Goal: Download file/media

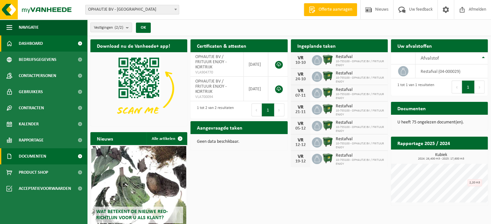
click at [70, 155] on link "Documenten" at bounding box center [43, 156] width 87 height 16
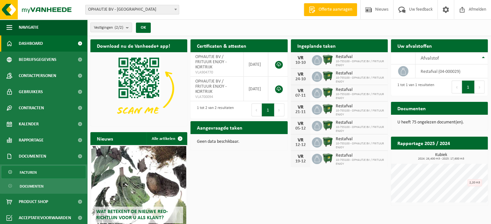
click at [41, 172] on link "Facturen" at bounding box center [44, 172] width 84 height 12
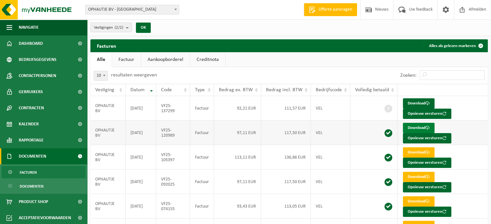
click at [414, 127] on link "Download" at bounding box center [419, 128] width 32 height 10
click at [452, 101] on td "Download Opnieuw versturen" at bounding box center [442, 108] width 90 height 25
click at [412, 102] on link "Download" at bounding box center [419, 103] width 32 height 10
